Goal: Information Seeking & Learning: Learn about a topic

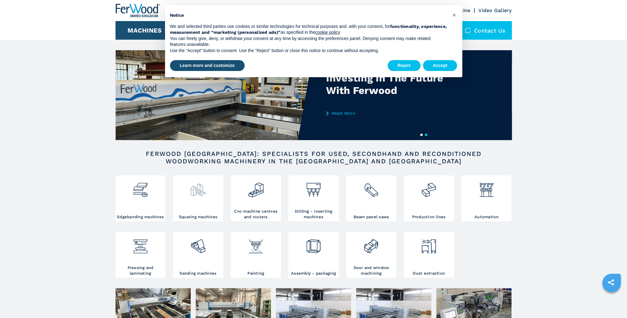
click at [213, 196] on div at bounding box center [198, 187] width 47 height 21
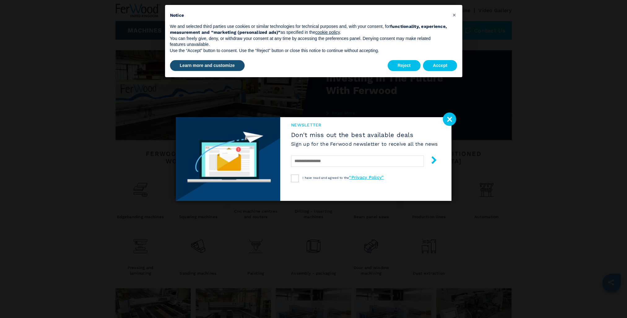
select select "**********"
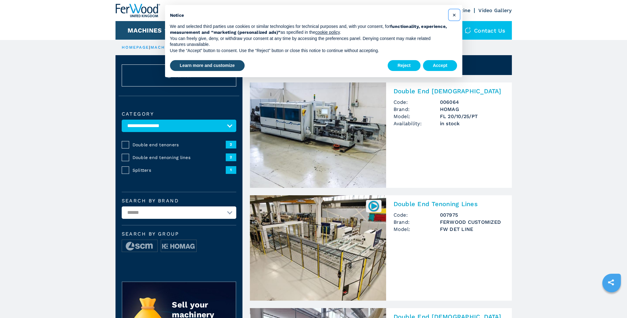
click at [452, 15] on span "×" at bounding box center [454, 14] width 4 height 7
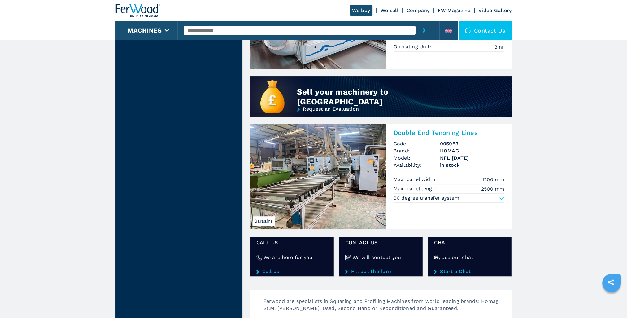
scroll to position [465, 0]
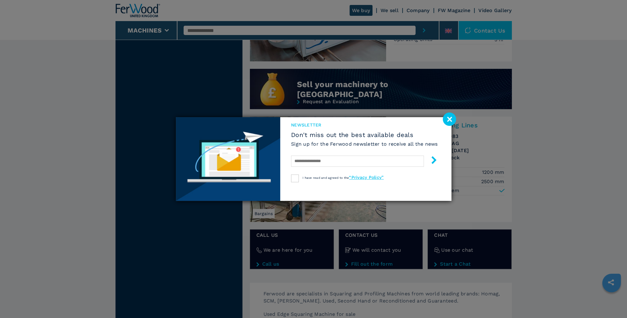
click at [450, 118] on image at bounding box center [449, 118] width 13 height 13
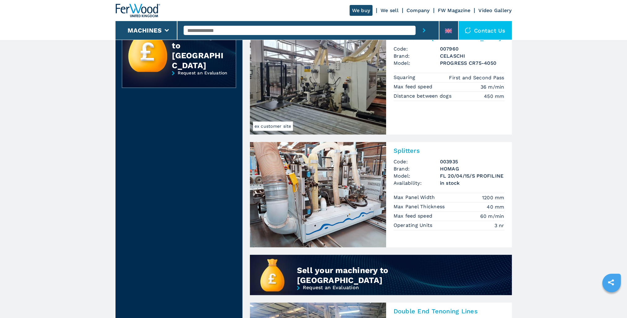
scroll to position [0, 0]
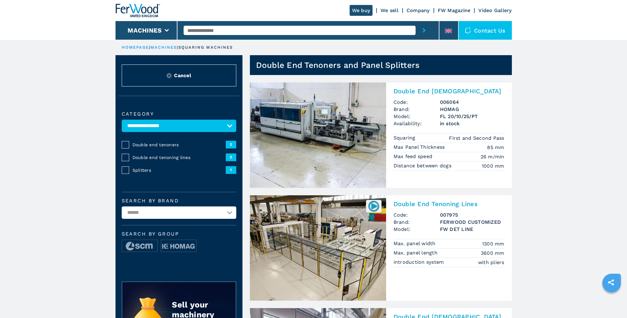
click at [162, 46] on link "machines" at bounding box center [164, 47] width 27 height 5
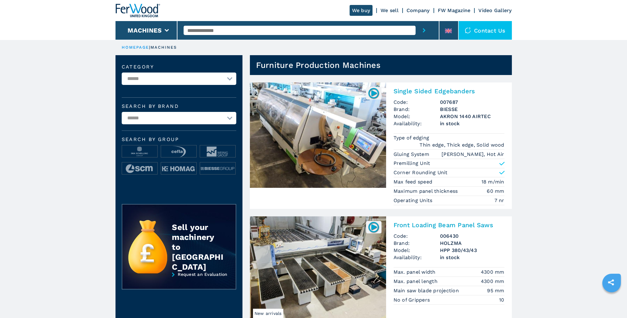
click at [138, 47] on link "HOMEPAGE" at bounding box center [136, 47] width 28 height 5
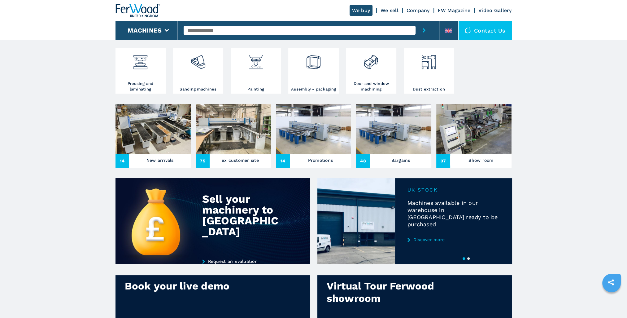
scroll to position [186, 0]
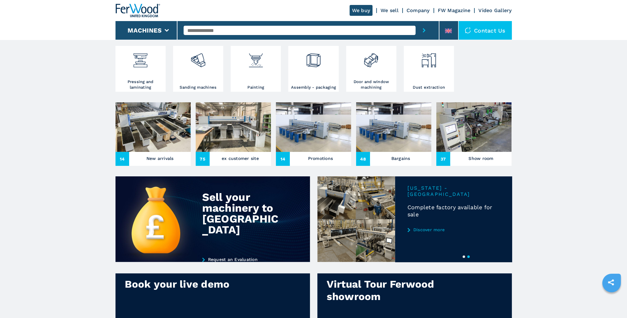
click at [229, 124] on img at bounding box center [233, 127] width 75 height 50
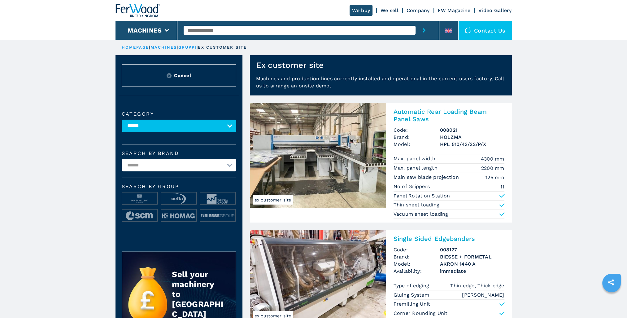
click at [306, 134] on img at bounding box center [318, 155] width 136 height 105
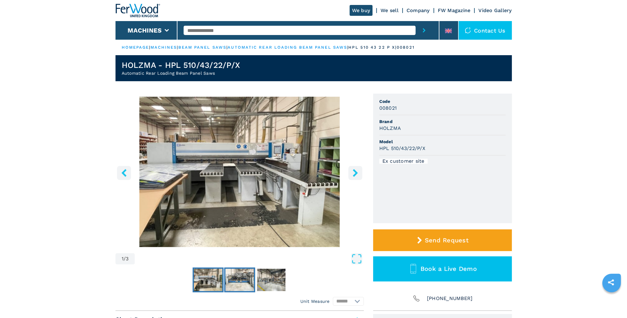
click at [245, 281] on img "Go to Slide 2" at bounding box center [240, 280] width 29 height 22
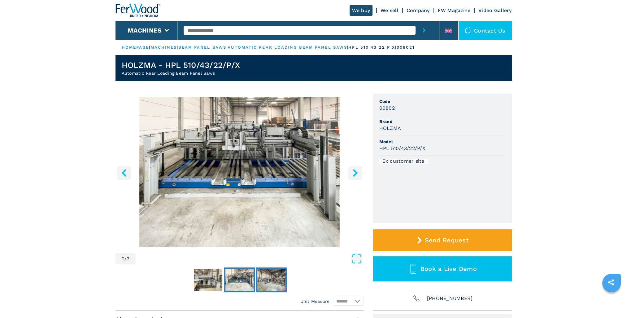
click at [285, 281] on img "Go to Slide 3" at bounding box center [271, 280] width 29 height 22
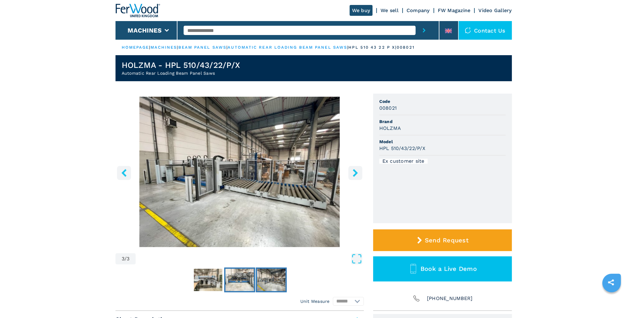
click at [245, 279] on img "Go to Slide 2" at bounding box center [240, 280] width 29 height 22
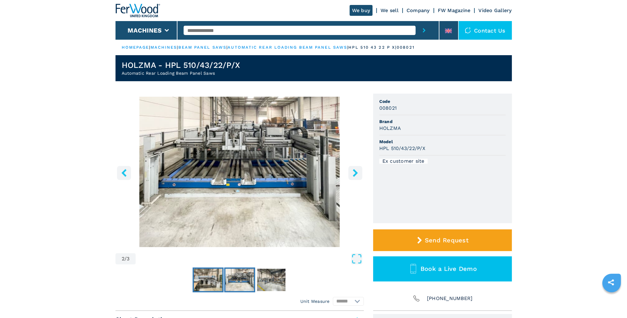
click at [212, 280] on img "Go to Slide 1" at bounding box center [208, 280] width 29 height 22
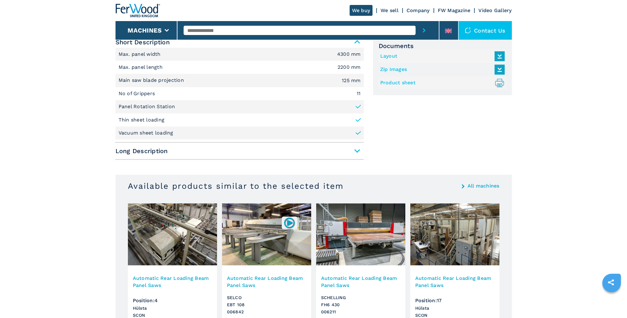
scroll to position [279, 0]
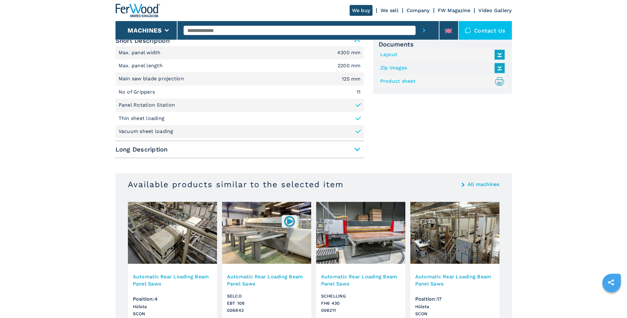
click at [296, 153] on span "Long Description" at bounding box center [240, 149] width 248 height 11
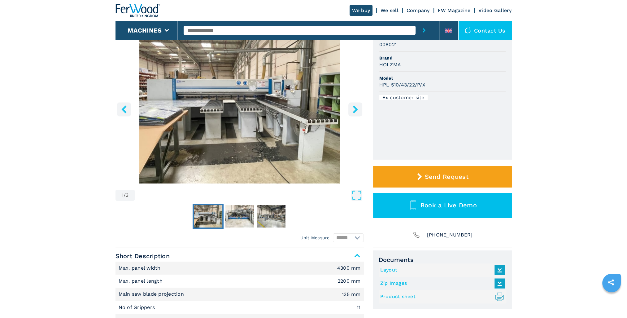
scroll to position [0, 0]
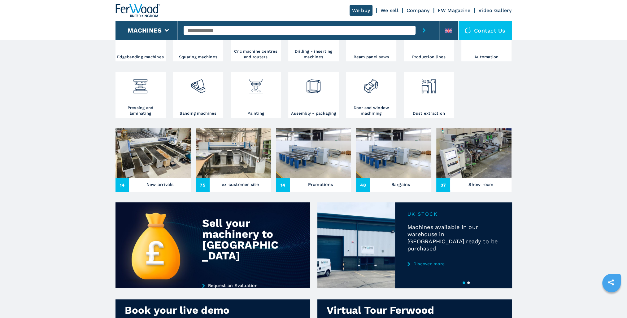
scroll to position [186, 0]
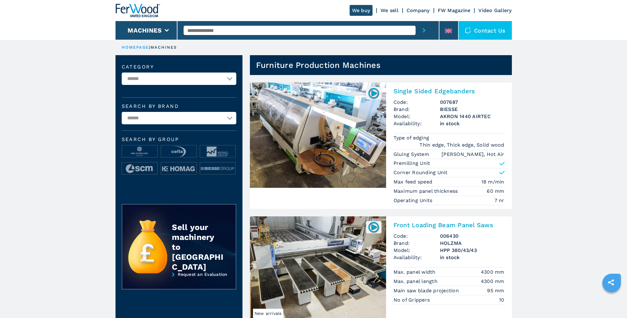
select select "**********"
